Goal: Navigation & Orientation: Understand site structure

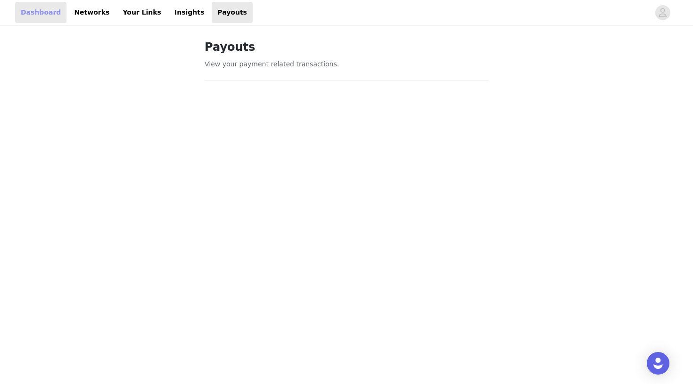
click at [54, 12] on link "Dashboard" at bounding box center [40, 12] width 51 height 21
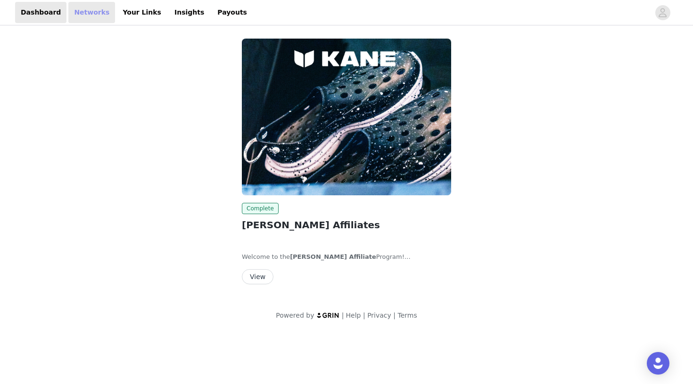
click at [88, 19] on link "Networks" at bounding box center [91, 12] width 47 height 21
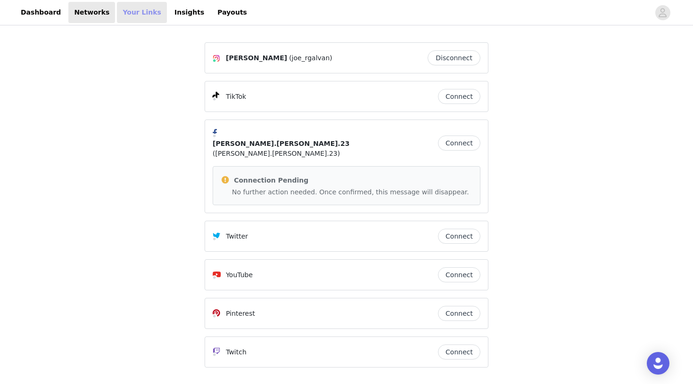
click at [131, 14] on link "Your Links" at bounding box center [142, 12] width 50 height 21
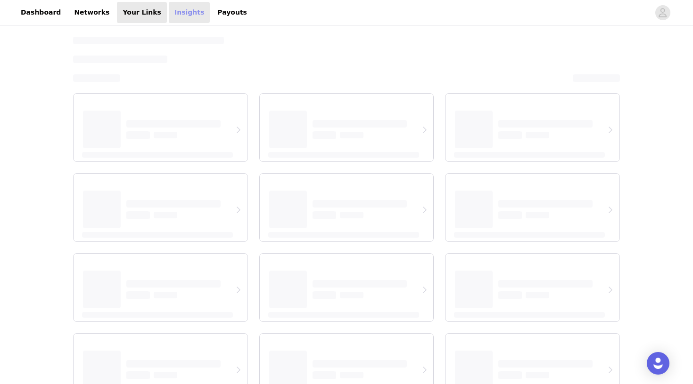
select select "12"
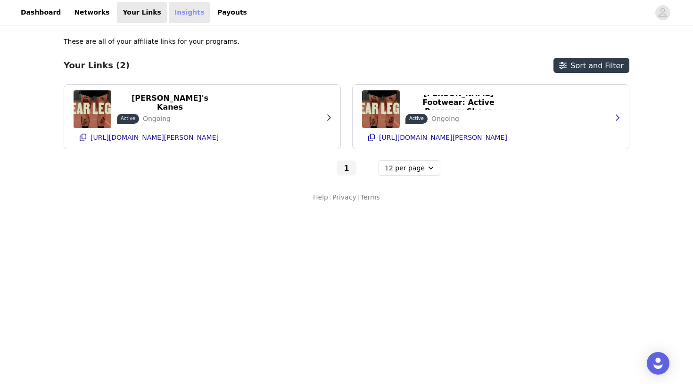
click at [170, 18] on link "Insights" at bounding box center [189, 12] width 41 height 21
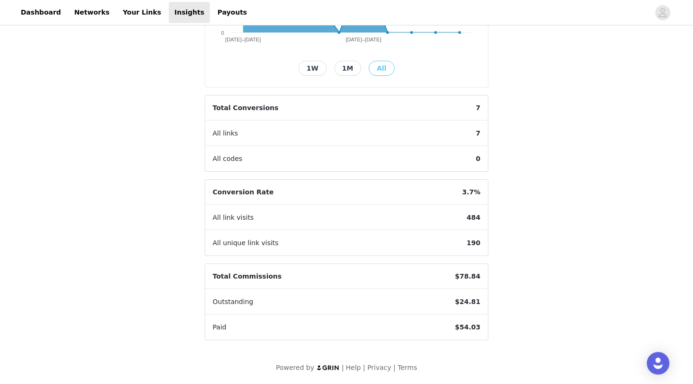
scroll to position [209, 0]
click at [478, 300] on span "$24.81" at bounding box center [467, 302] width 41 height 25
drag, startPoint x: 481, startPoint y: 188, endPoint x: 459, endPoint y: 188, distance: 21.2
click at [459, 188] on span "3.7%" at bounding box center [470, 192] width 33 height 25
click at [143, 13] on link "Your Links" at bounding box center [142, 12] width 50 height 21
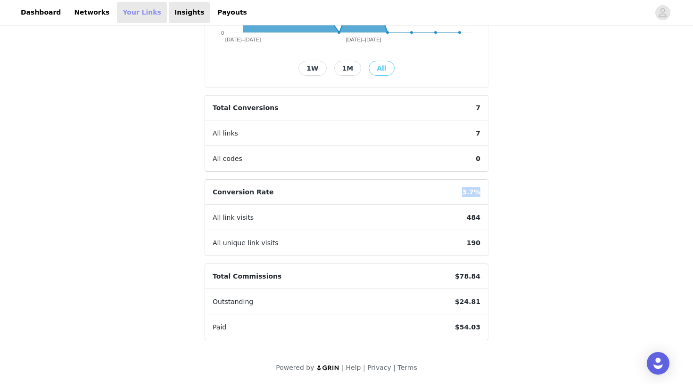
select select "12"
